Goal: Information Seeking & Learning: Learn about a topic

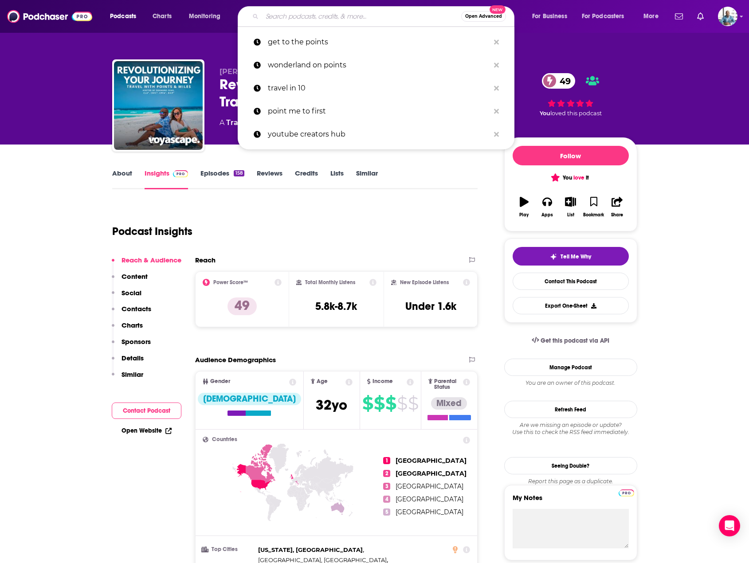
click at [305, 15] on input "Search podcasts, credits, & more..." at bounding box center [361, 16] width 199 height 14
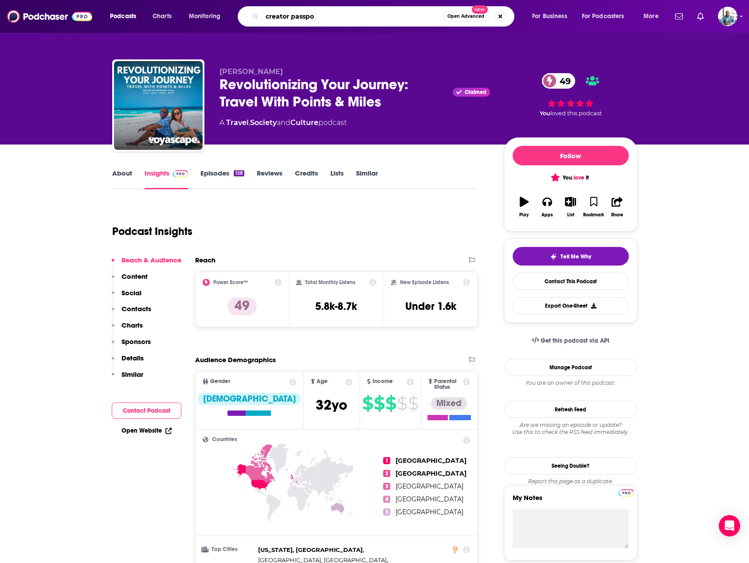
type input "creator passpor"
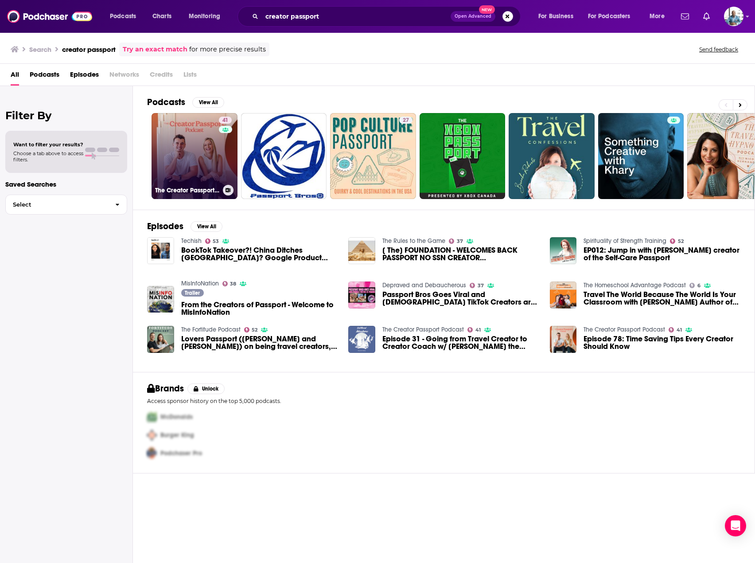
click at [192, 154] on link "41 The Creator Passport Podcast" at bounding box center [195, 156] width 86 height 86
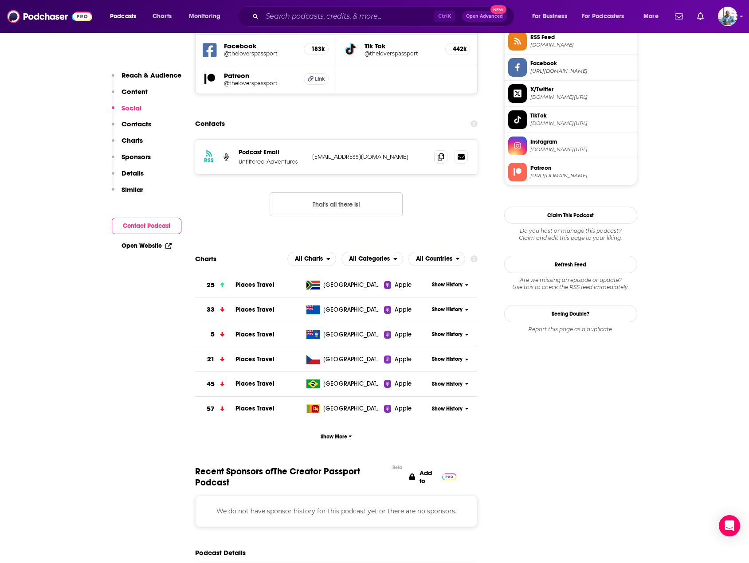
scroll to position [754, 0]
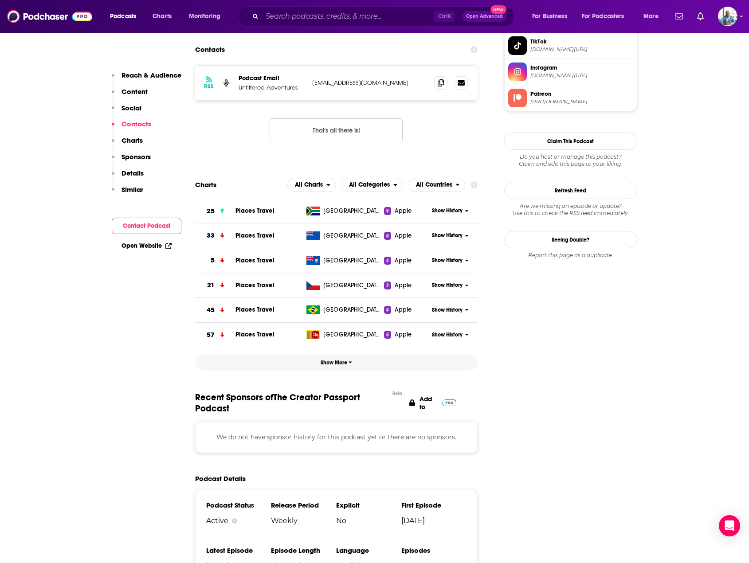
click at [336, 362] on span "Show More" at bounding box center [335, 362] width 31 height 6
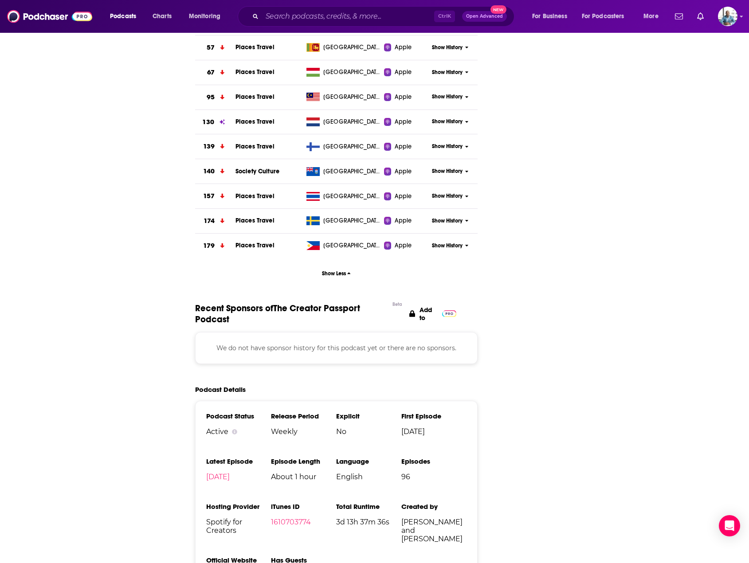
scroll to position [0, 0]
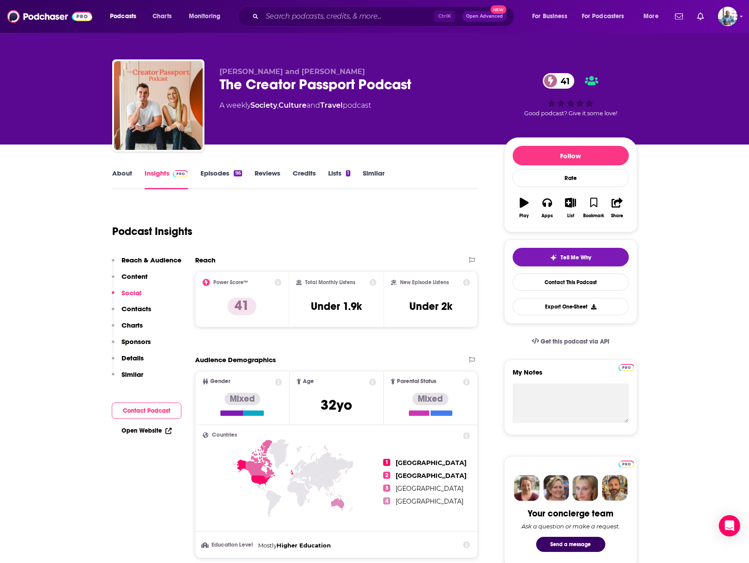
drag, startPoint x: 473, startPoint y: 363, endPoint x: 397, endPoint y: 195, distance: 184.1
click at [359, 7] on div "Ctrl K Open Advanced New" at bounding box center [376, 16] width 277 height 20
click at [354, 20] on input "Search podcasts, credits, & more..." at bounding box center [348, 16] width 172 height 14
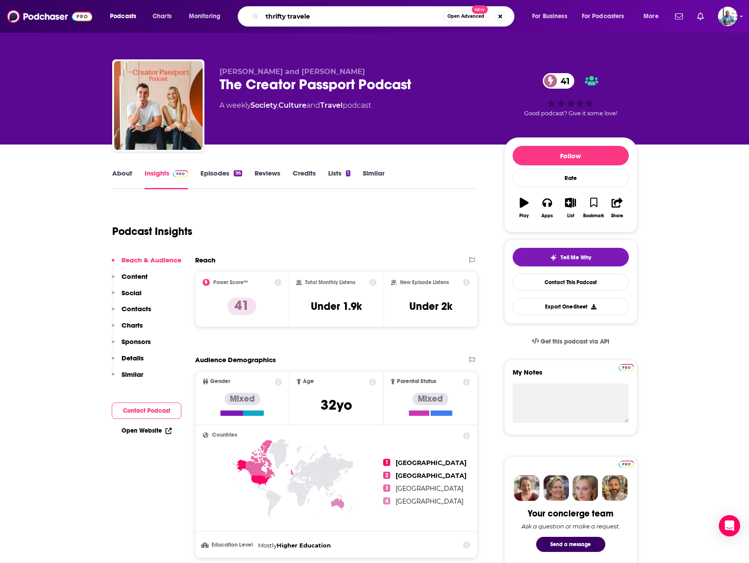
type input "thrifty traveler"
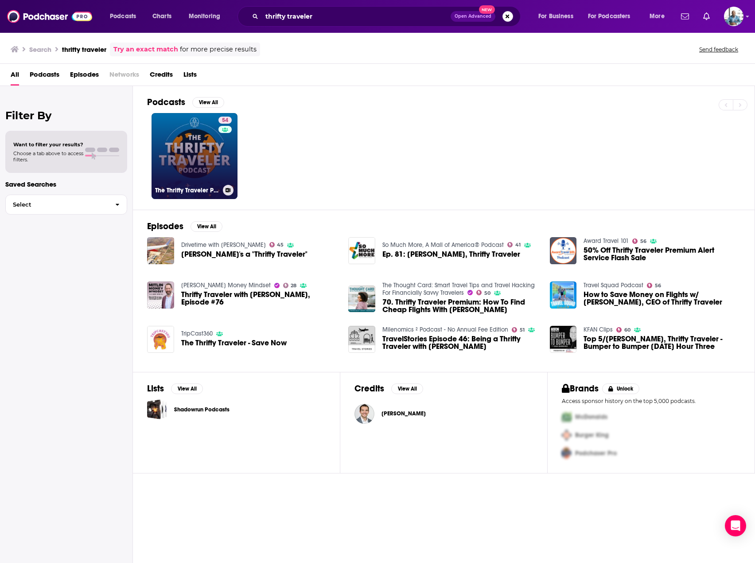
click at [187, 154] on link "54 The Thrifty Traveler Podcast" at bounding box center [195, 156] width 86 height 86
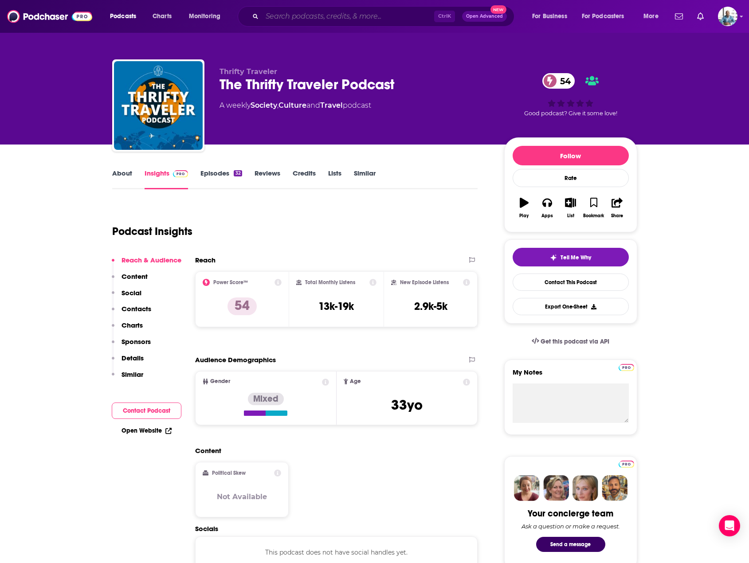
click at [339, 16] on input "Search podcasts, credits, & more..." at bounding box center [348, 16] width 172 height 14
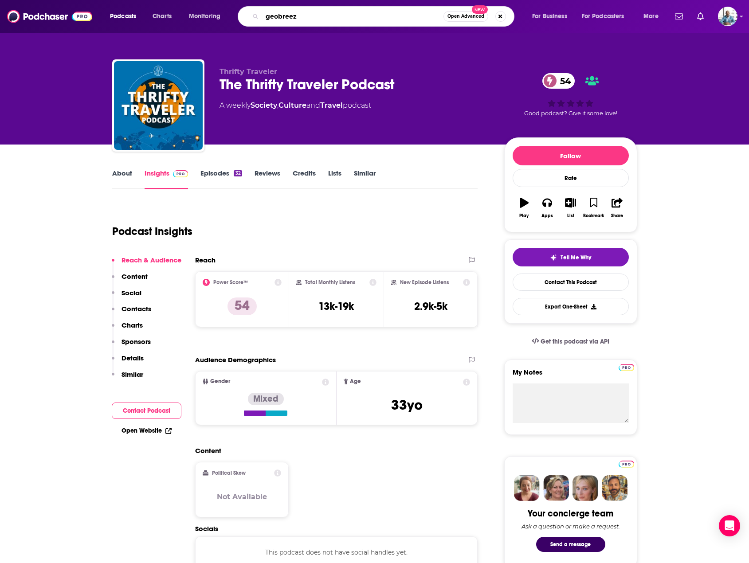
type input "geobreeze"
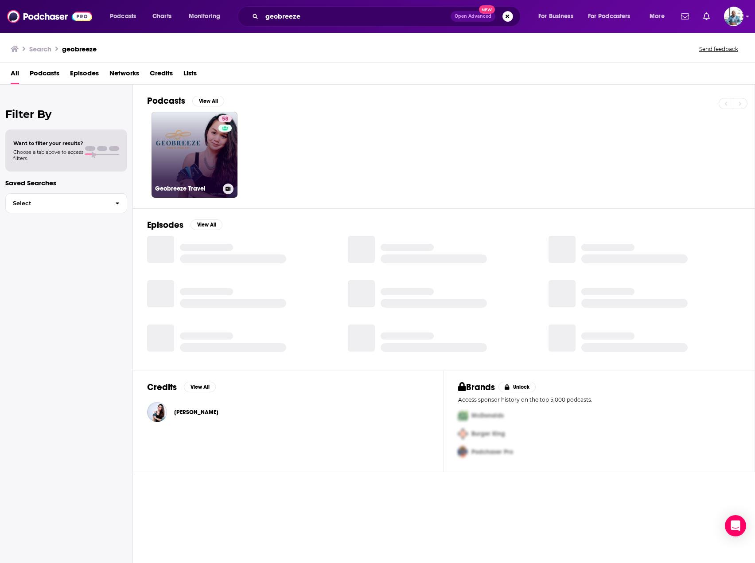
click at [199, 160] on link "58 Geobreeze Travel" at bounding box center [195, 155] width 86 height 86
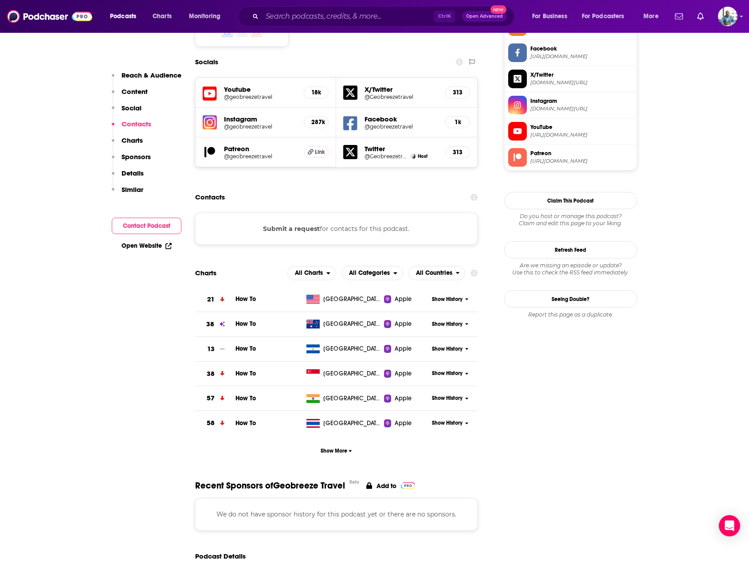
scroll to position [754, 0]
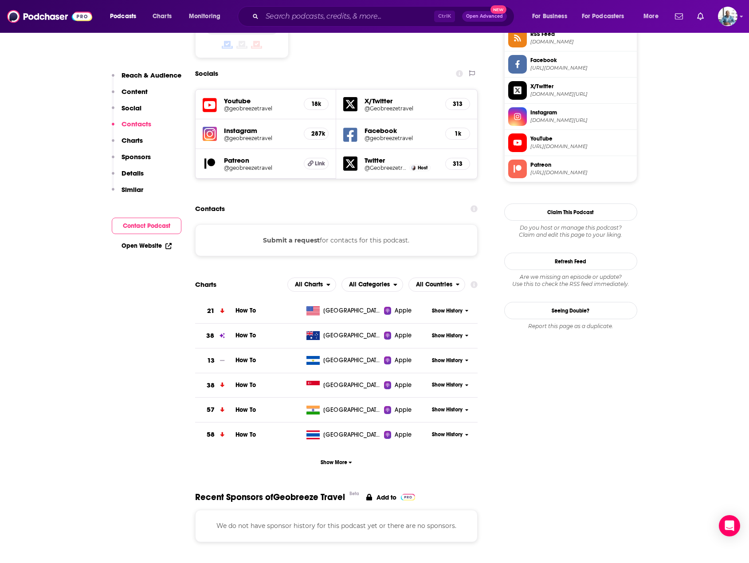
click at [454, 307] on span "Show History" at bounding box center [447, 311] width 31 height 8
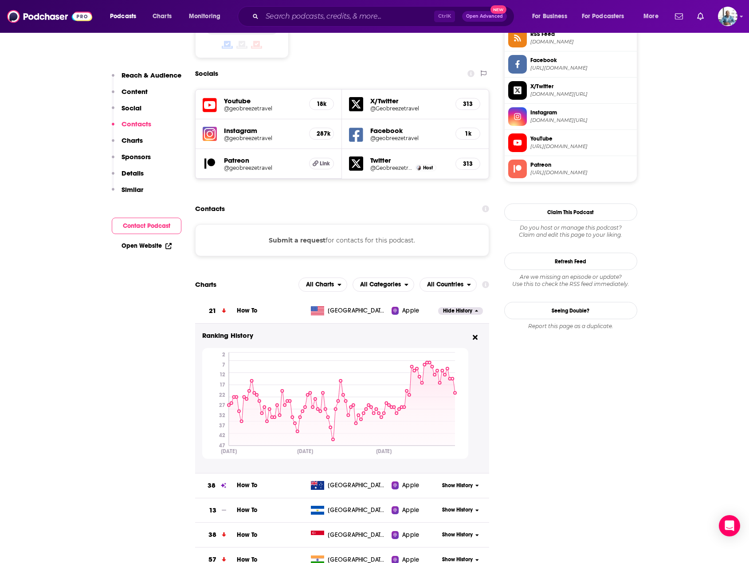
click at [454, 307] on span "Hide History" at bounding box center [457, 311] width 29 height 8
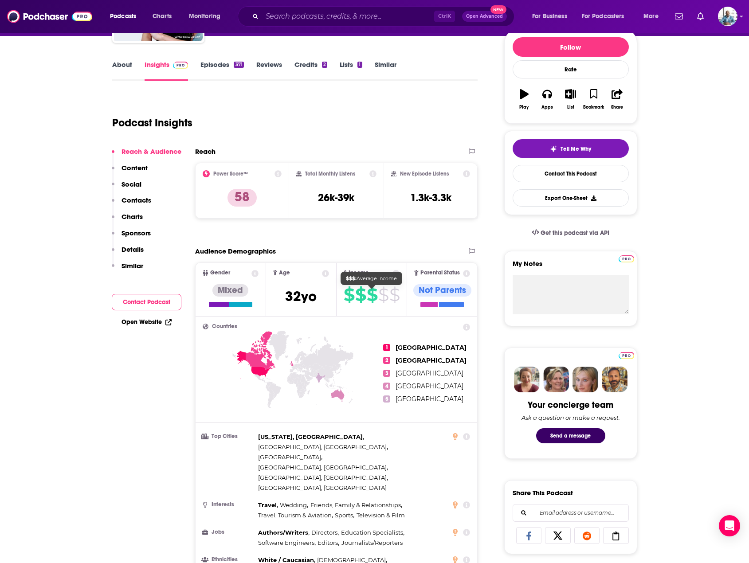
scroll to position [0, 0]
